Goal: Contribute content

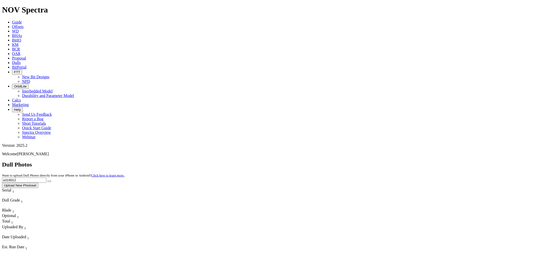
click at [38, 183] on button "Upload New Photoset" at bounding box center [20, 185] width 36 height 5
